Goal: Use online tool/utility: Utilize a website feature to perform a specific function

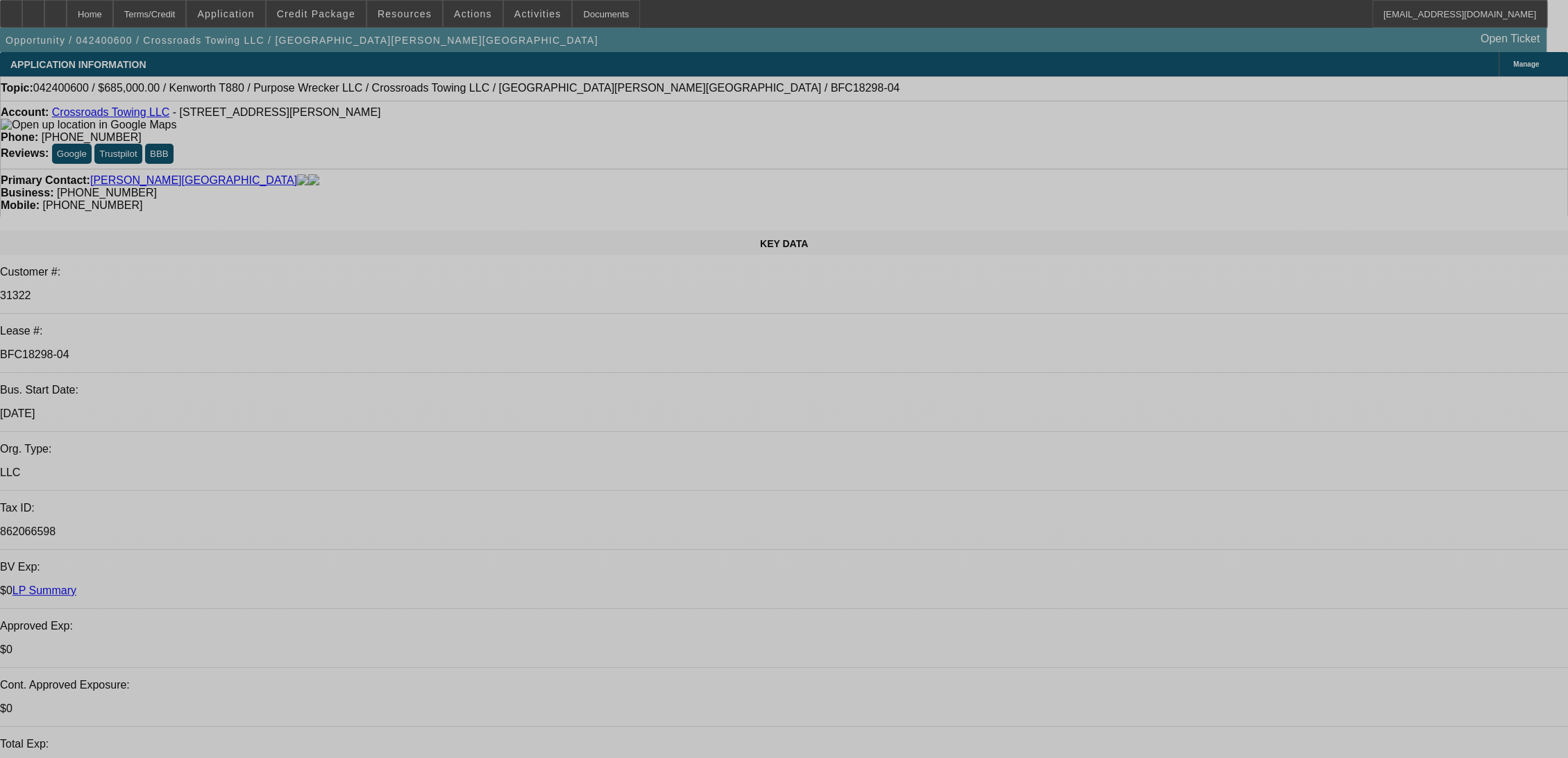
select select "0"
select select "2"
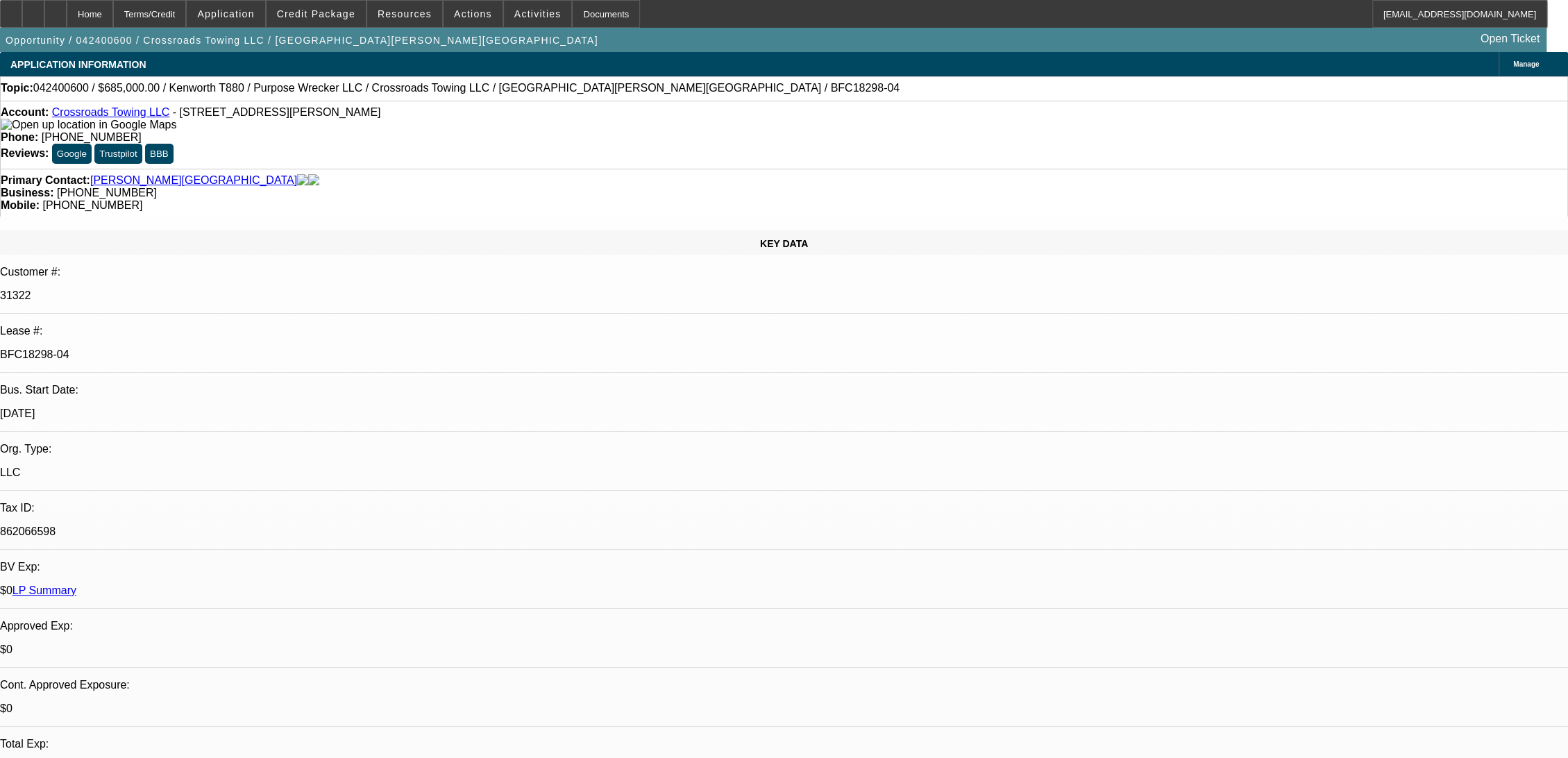
select select "2"
select select "0"
select select "6"
select select "0"
select select "2"
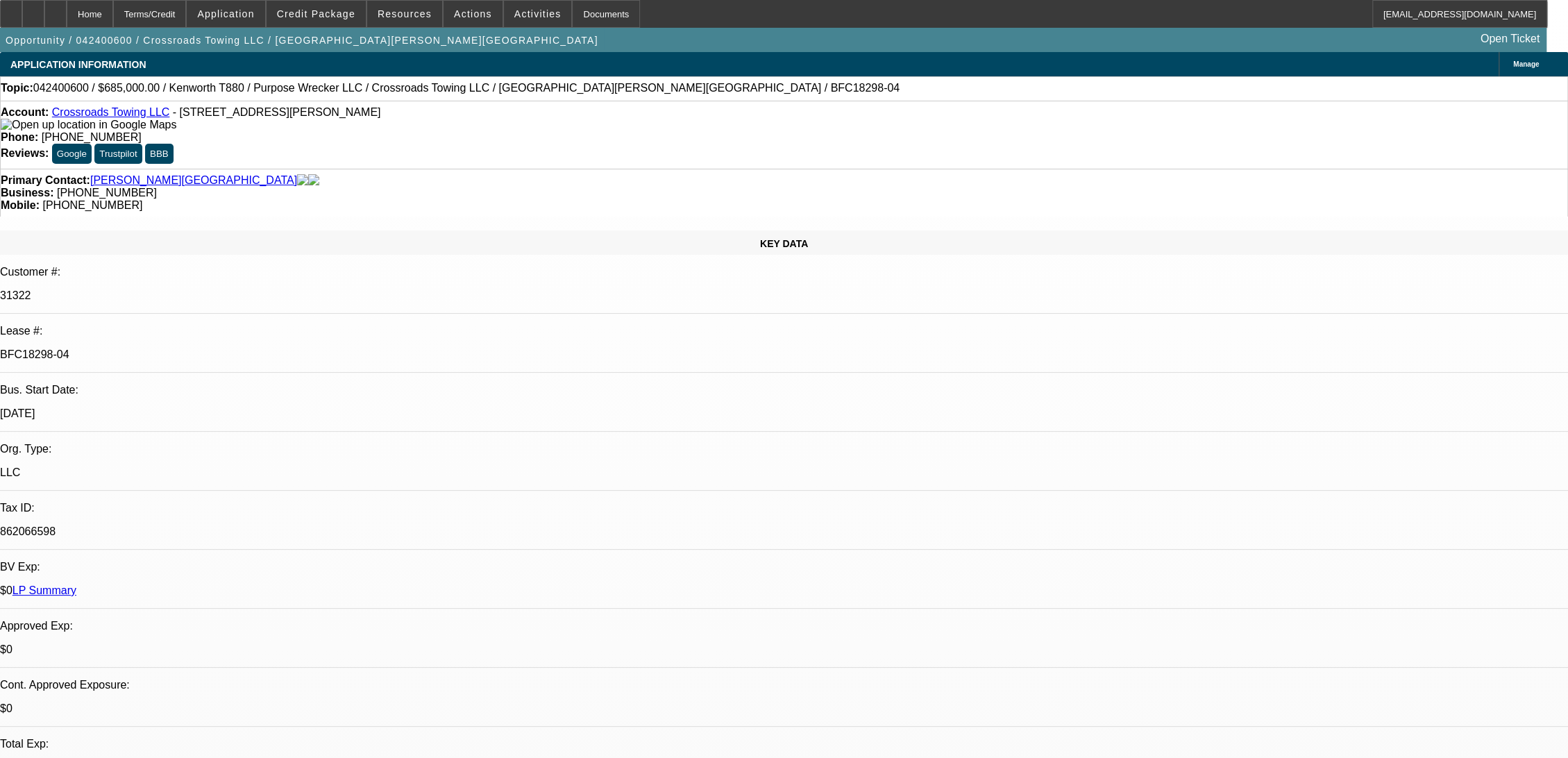
select select "2"
select select "0"
select select "6"
select select "0"
select select "2"
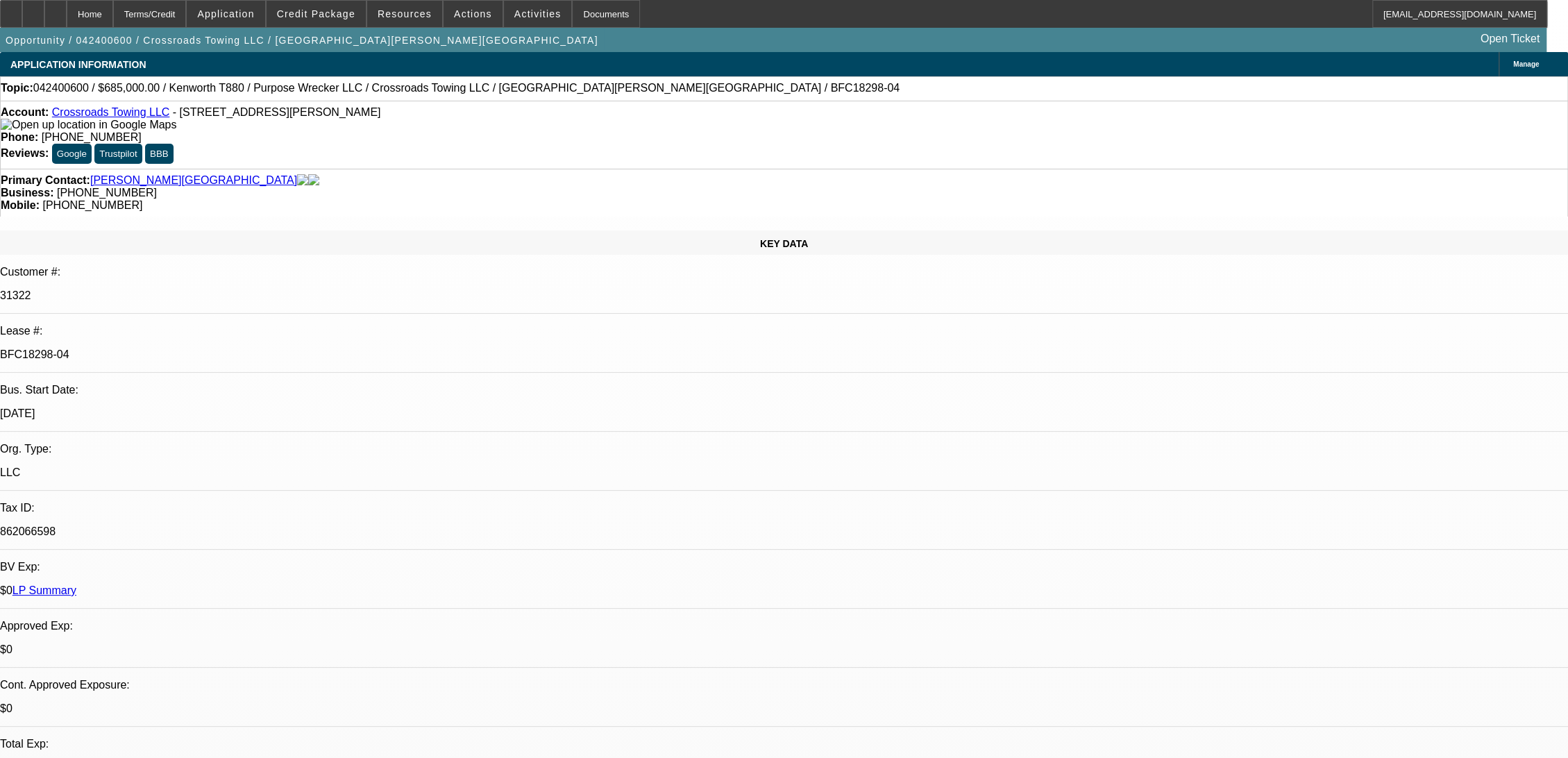
select select "2"
select select "0"
select select "6"
select select "0"
select select "2"
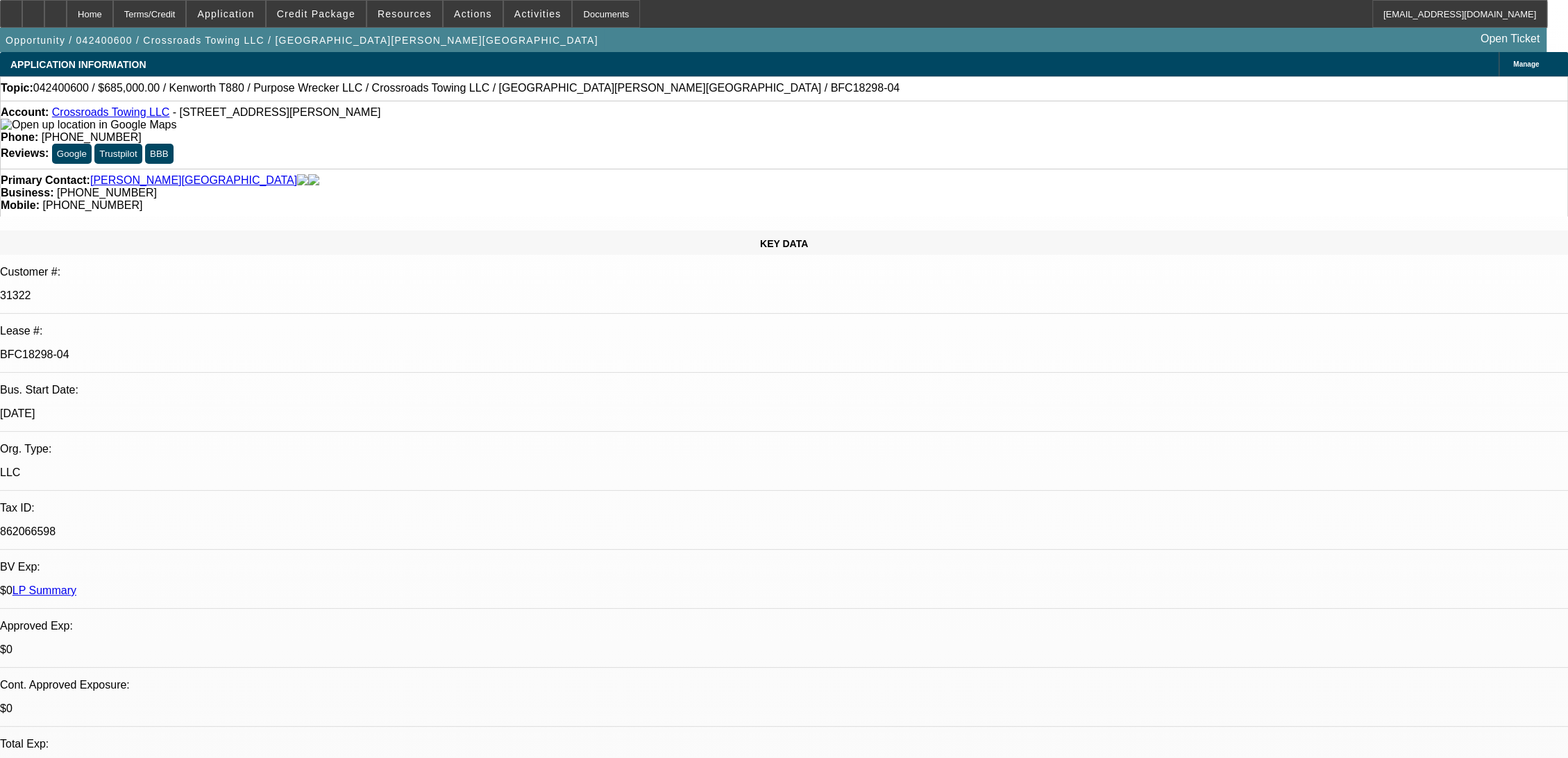
select select "2"
select select "0"
select select "6"
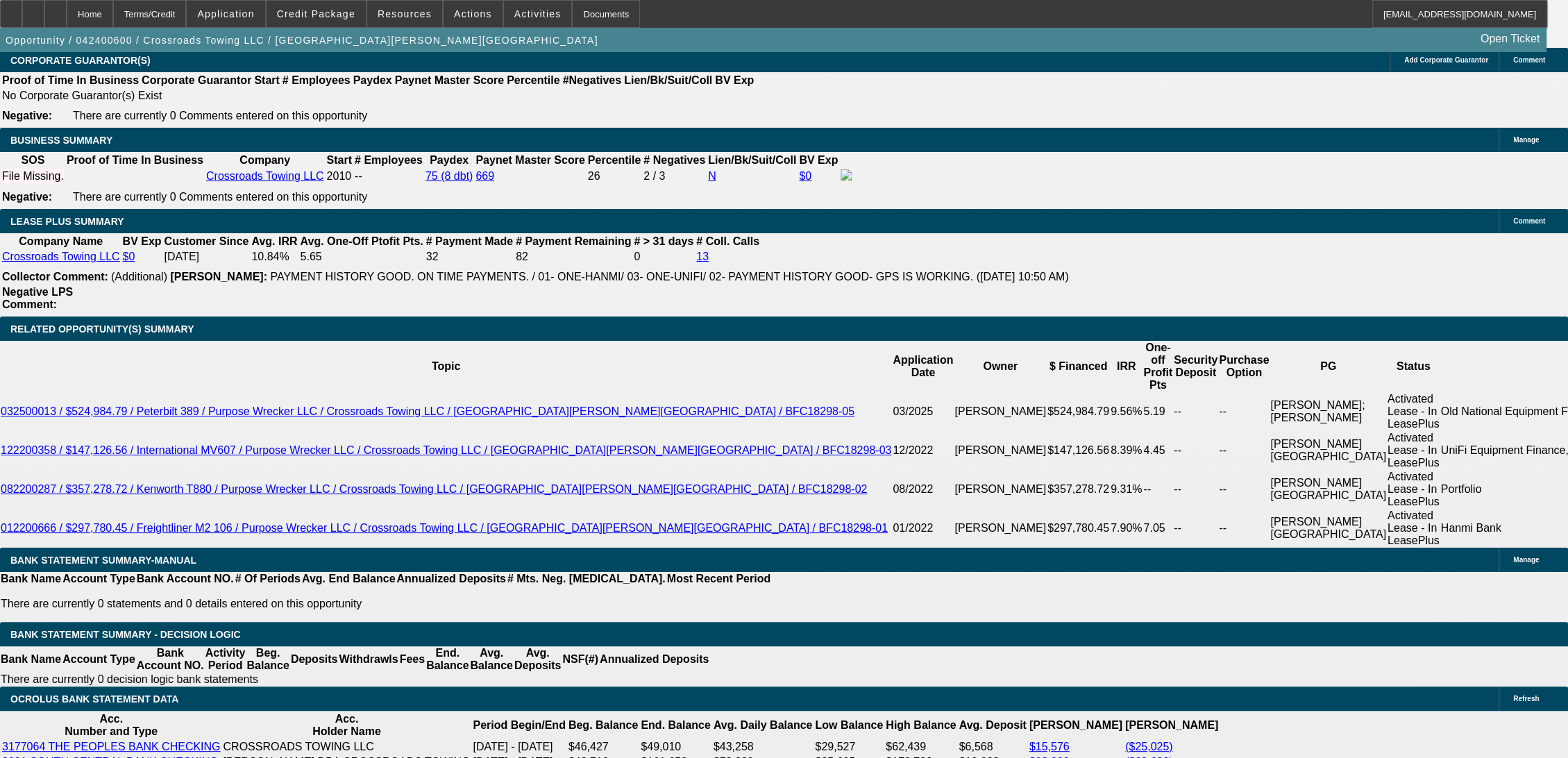
scroll to position [2083, 0]
